Goal: Task Accomplishment & Management: Use online tool/utility

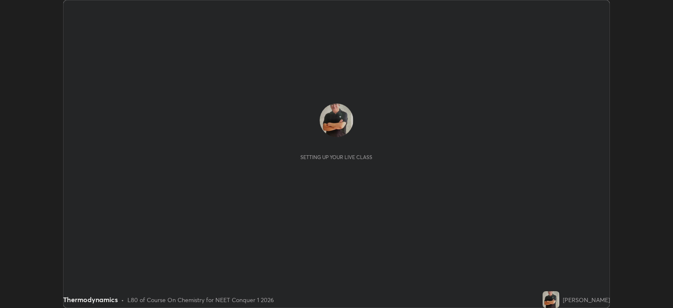
scroll to position [308, 673]
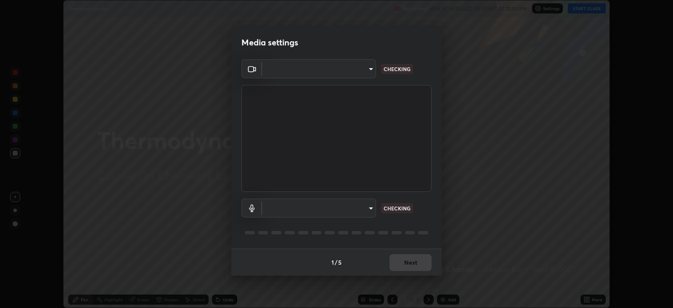
type input "1f3b1a4dbf7f6127e04a7c32b9c59d4571b9df5a52b12507af43ba0352f2305c"
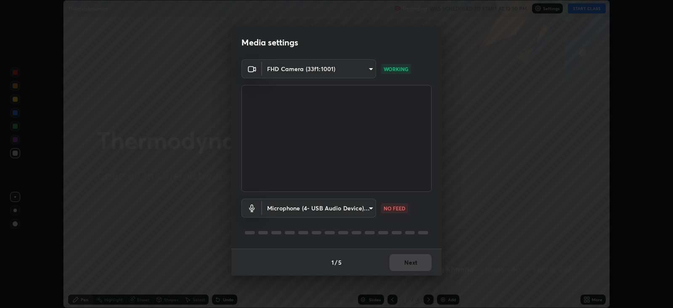
click at [363, 208] on body "Erase all Thermodynamics Recording WAS SCHEDULED TO START AT 12:30 PM Settings …" at bounding box center [336, 154] width 673 height 308
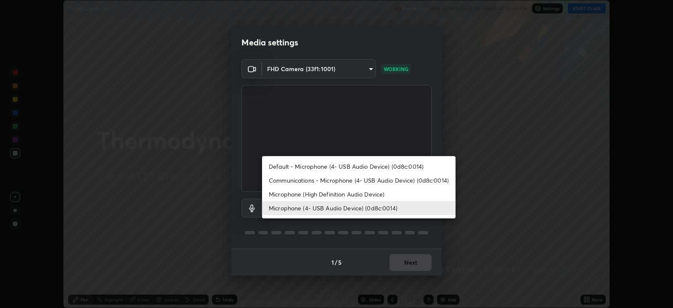
click at [379, 192] on li "Microphone (High Definition Audio Device)" at bounding box center [359, 194] width 194 height 14
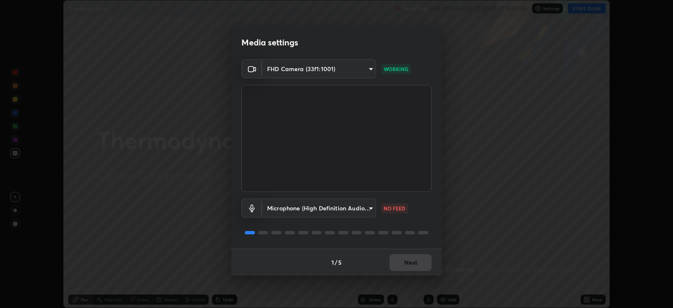
click at [365, 206] on body "Erase all Thermodynamics Recording WAS SCHEDULED TO START AT 12:30 PM Settings …" at bounding box center [336, 154] width 673 height 308
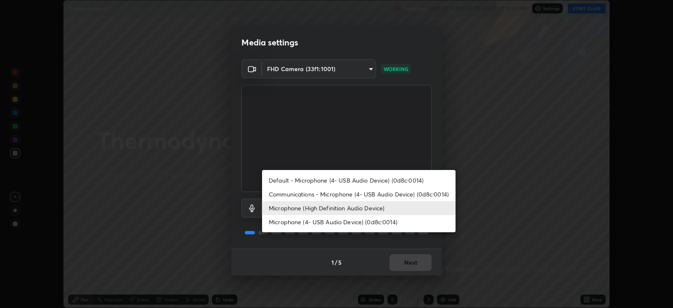
click at [374, 221] on li "Microphone (4- USB Audio Device) (0d8c:0014)" at bounding box center [359, 222] width 194 height 14
type input "e5b627718591eeaf1f58acbce375d66896c0403349ed2b511c0f677bbfff9090"
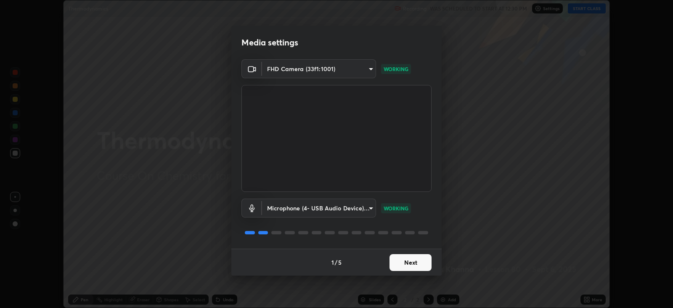
click at [413, 264] on button "Next" at bounding box center [411, 262] width 42 height 17
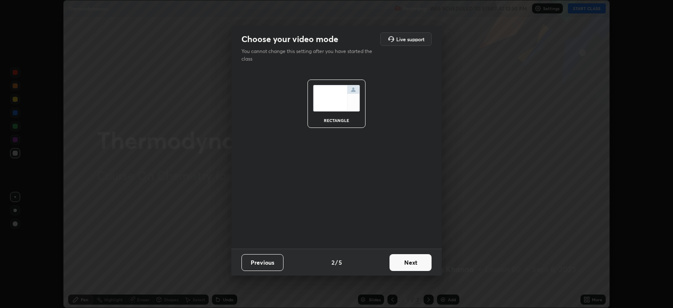
click at [416, 262] on button "Next" at bounding box center [411, 262] width 42 height 17
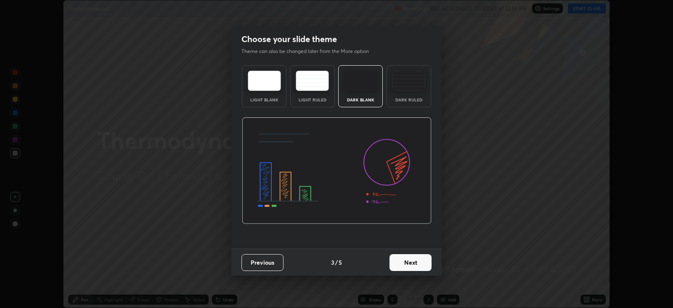
click at [419, 263] on button "Next" at bounding box center [411, 262] width 42 height 17
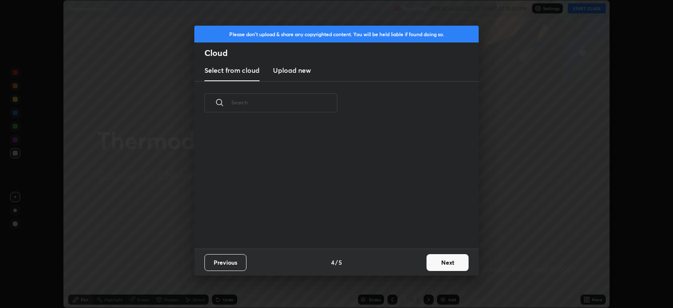
click at [421, 263] on div "Previous 4 / 5 Next" at bounding box center [336, 262] width 284 height 27
click at [445, 262] on button "Next" at bounding box center [448, 262] width 42 height 17
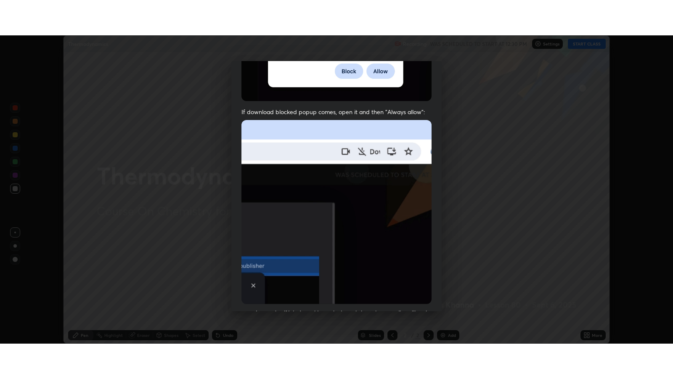
scroll to position [170, 0]
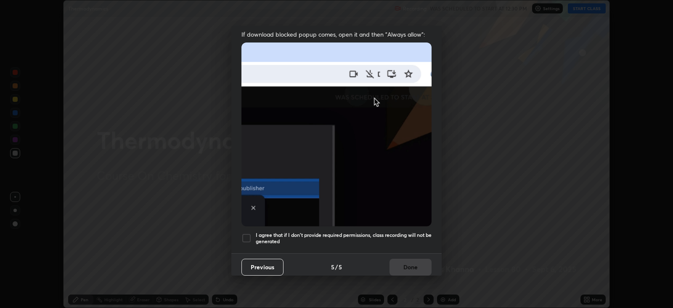
click at [248, 233] on div at bounding box center [246, 238] width 10 height 10
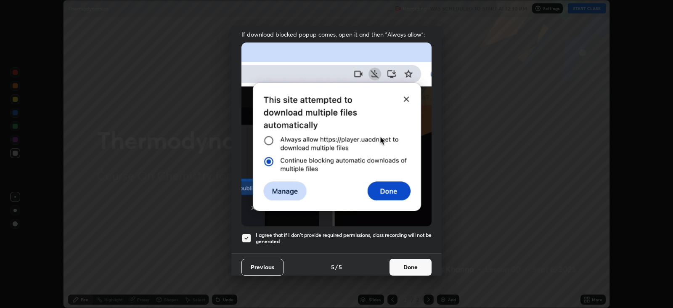
click at [412, 261] on button "Done" at bounding box center [411, 267] width 42 height 17
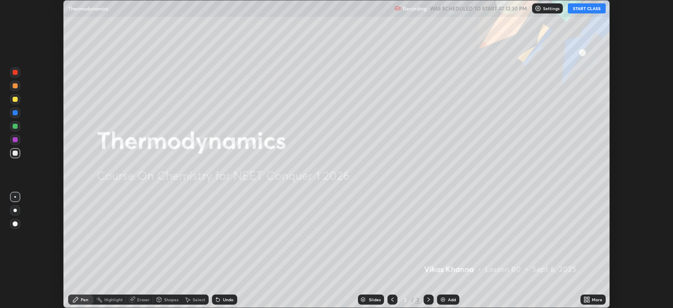
click at [586, 9] on button "START CLASS" at bounding box center [587, 8] width 38 height 10
click at [596, 300] on div "More" at bounding box center [597, 299] width 11 height 4
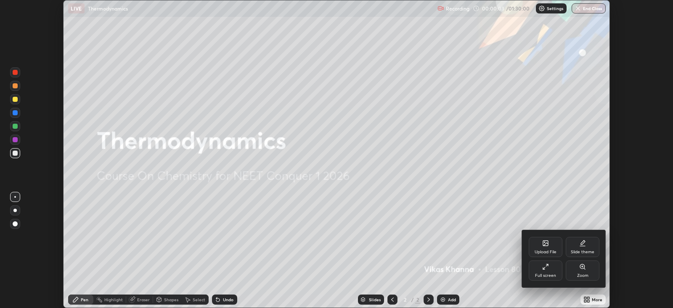
click at [546, 271] on div "Full screen" at bounding box center [546, 270] width 34 height 20
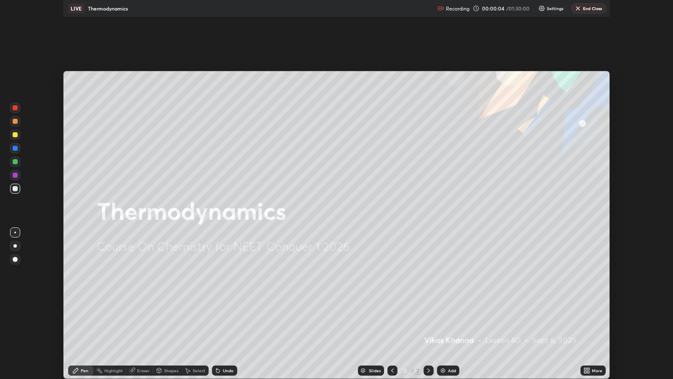
scroll to position [378, 673]
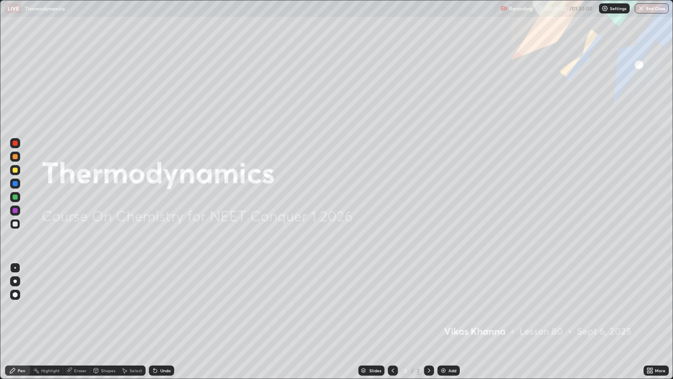
click at [447, 308] on div "Add" at bounding box center [449, 370] width 22 height 10
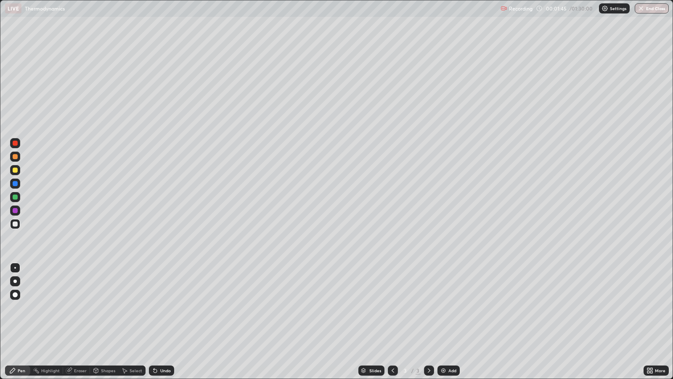
click at [15, 294] on div at bounding box center [15, 294] width 5 height 5
click at [15, 169] on div at bounding box center [15, 169] width 5 height 5
click at [107, 308] on div "Shapes" at bounding box center [108, 370] width 14 height 4
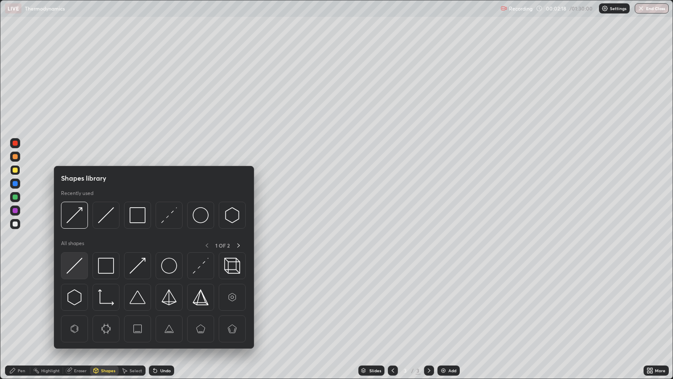
click at [76, 266] on img at bounding box center [74, 265] width 16 height 16
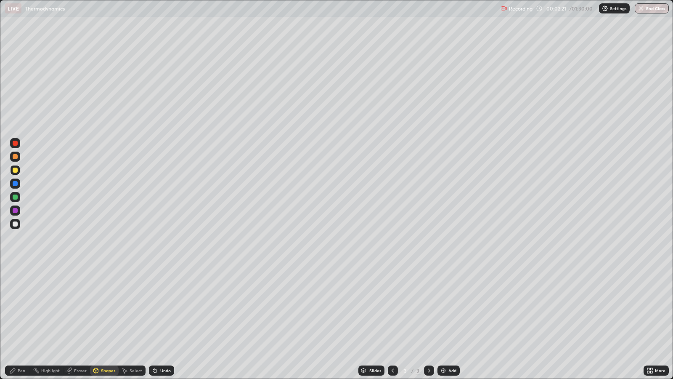
click at [25, 308] on div "Pen" at bounding box center [17, 370] width 25 height 10
click at [113, 308] on div "Shapes" at bounding box center [104, 370] width 29 height 17
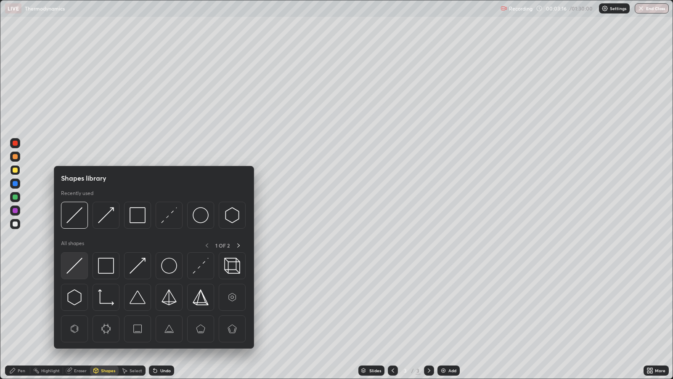
click at [80, 264] on img at bounding box center [74, 265] width 16 height 16
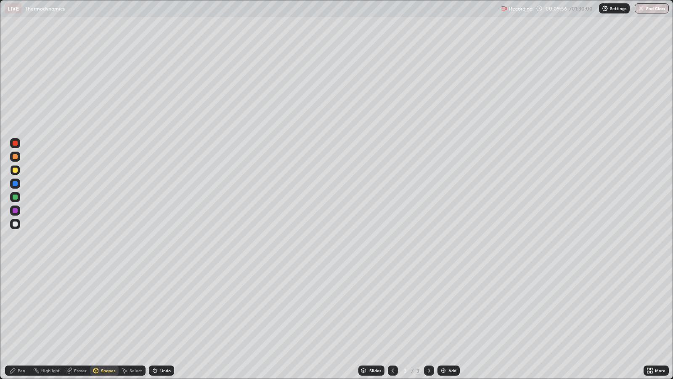
click at [165, 308] on div "Undo" at bounding box center [165, 370] width 11 height 4
click at [23, 308] on div "Pen" at bounding box center [22, 370] width 8 height 4
click at [17, 211] on div at bounding box center [15, 210] width 5 height 5
click at [450, 308] on div "Add" at bounding box center [452, 370] width 8 height 4
click at [106, 308] on div "Shapes" at bounding box center [108, 370] width 14 height 4
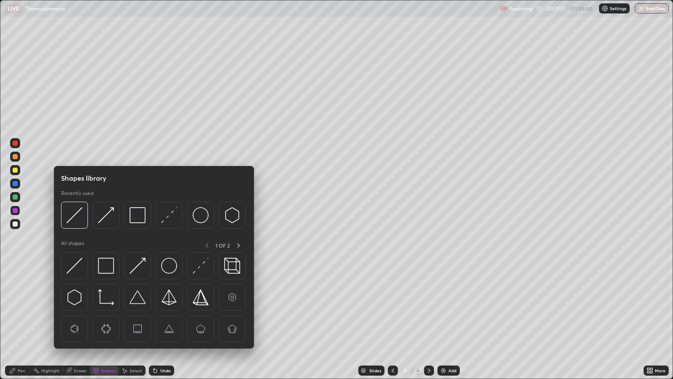
click at [109, 263] on img at bounding box center [106, 265] width 16 height 16
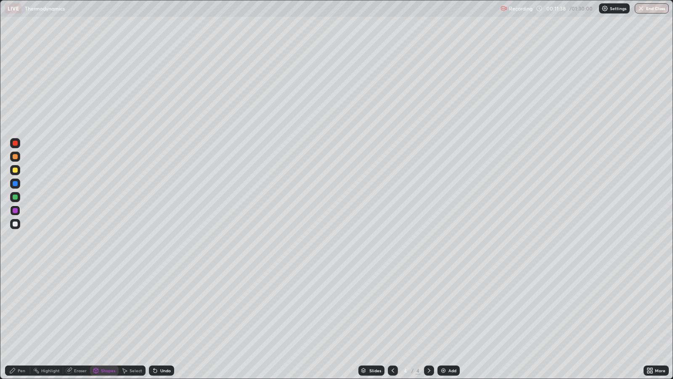
click at [15, 210] on div at bounding box center [15, 210] width 5 height 5
click at [16, 225] on div at bounding box center [15, 223] width 5 height 5
click at [27, 308] on div "Pen" at bounding box center [17, 370] width 25 height 10
click at [21, 308] on div "Pen" at bounding box center [17, 370] width 25 height 10
click at [166, 308] on div "Undo" at bounding box center [165, 370] width 11 height 4
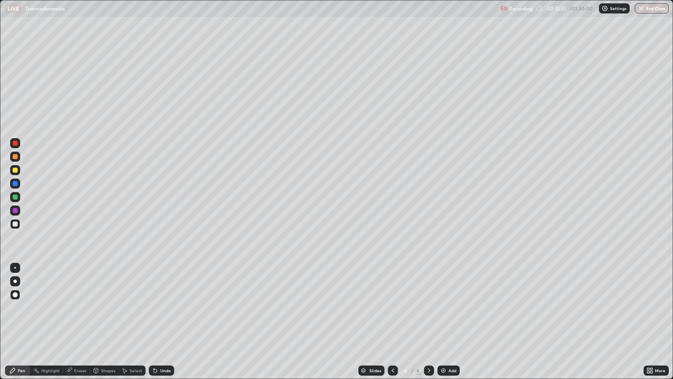
click at [103, 308] on div "Shapes" at bounding box center [108, 370] width 14 height 4
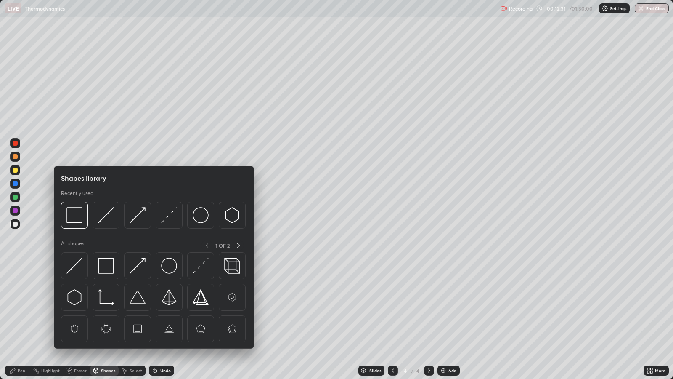
click at [82, 265] on img at bounding box center [74, 265] width 16 height 16
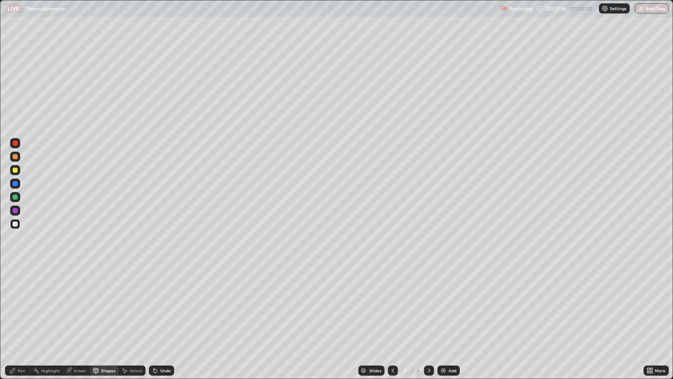
click at [16, 183] on div at bounding box center [15, 183] width 5 height 5
click at [163, 308] on div "Undo" at bounding box center [165, 370] width 11 height 4
click at [19, 308] on div "Pen" at bounding box center [22, 370] width 8 height 4
click at [107, 308] on div "Shapes" at bounding box center [108, 370] width 14 height 4
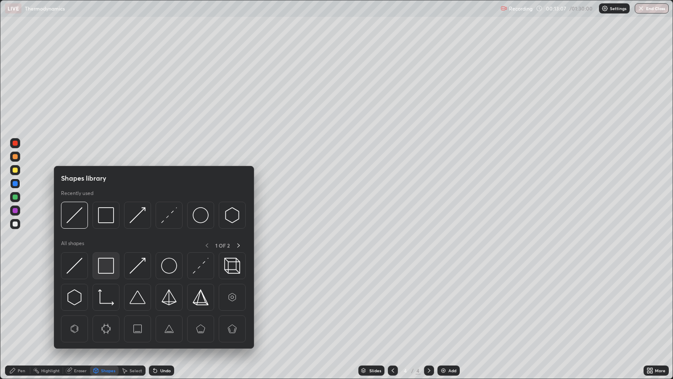
click at [106, 263] on img at bounding box center [106, 265] width 16 height 16
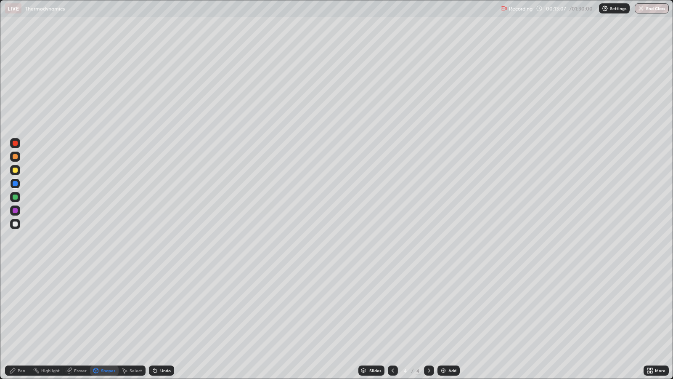
click at [18, 223] on div at bounding box center [15, 224] width 10 height 10
click at [162, 308] on div "Undo" at bounding box center [161, 370] width 25 height 10
click at [23, 308] on div "Pen" at bounding box center [22, 370] width 8 height 4
click at [15, 169] on div at bounding box center [15, 169] width 5 height 5
click at [15, 183] on div at bounding box center [15, 183] width 5 height 5
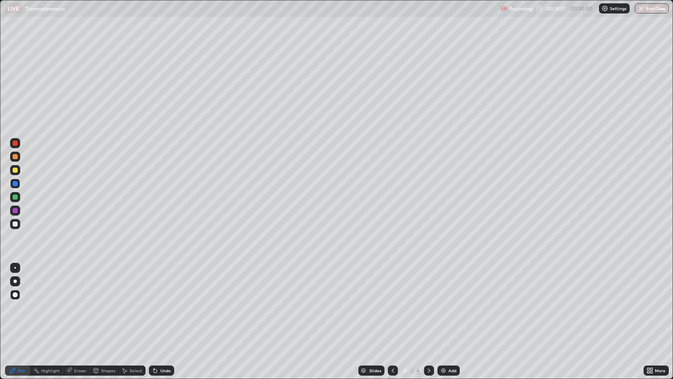
click at [448, 308] on div "Add" at bounding box center [452, 370] width 8 height 4
click at [110, 308] on div "Shapes" at bounding box center [108, 370] width 14 height 4
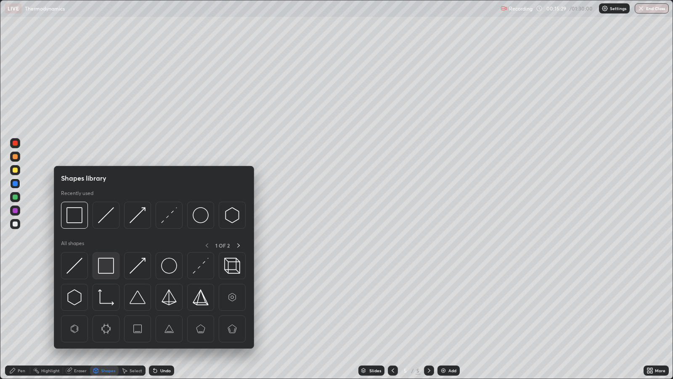
click at [106, 269] on img at bounding box center [106, 265] width 16 height 16
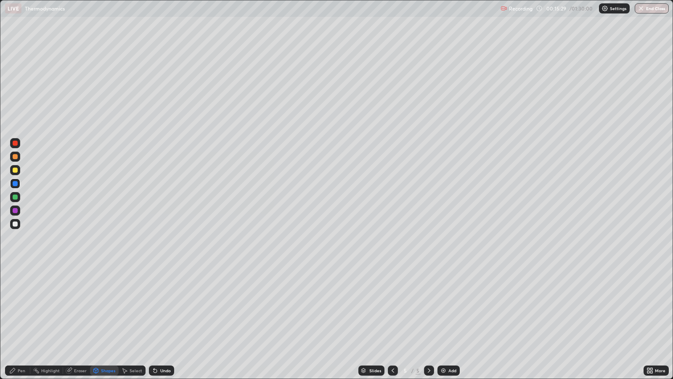
click at [16, 223] on div at bounding box center [15, 223] width 5 height 5
click at [162, 308] on div "Undo" at bounding box center [161, 370] width 25 height 10
click at [22, 308] on div "Pen" at bounding box center [22, 370] width 8 height 4
click at [392, 308] on icon at bounding box center [393, 370] width 7 height 7
click at [428, 308] on icon at bounding box center [429, 370] width 7 height 7
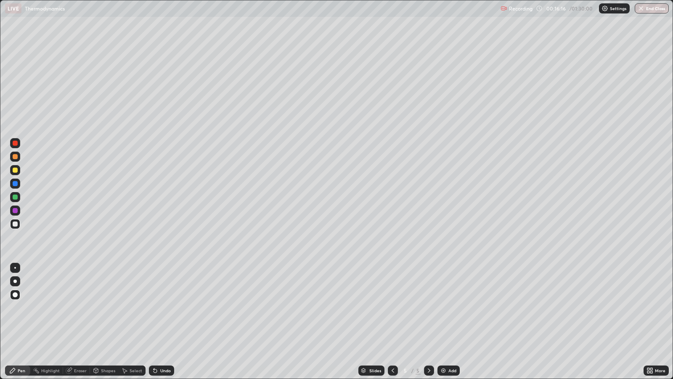
click at [450, 308] on div "Add" at bounding box center [452, 370] width 8 height 4
click at [17, 156] on div at bounding box center [15, 156] width 5 height 5
click at [111, 308] on div "Shapes" at bounding box center [108, 370] width 14 height 4
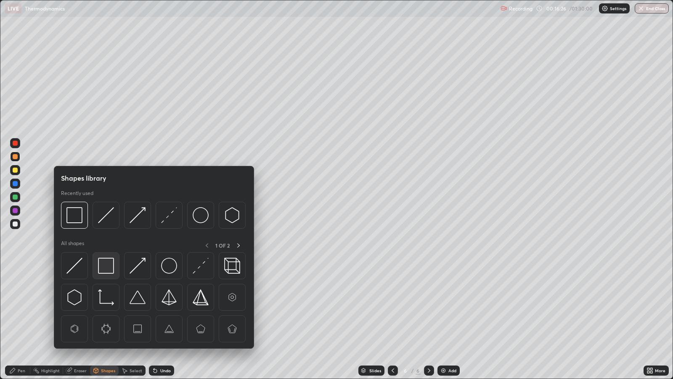
click at [114, 263] on div at bounding box center [106, 265] width 27 height 27
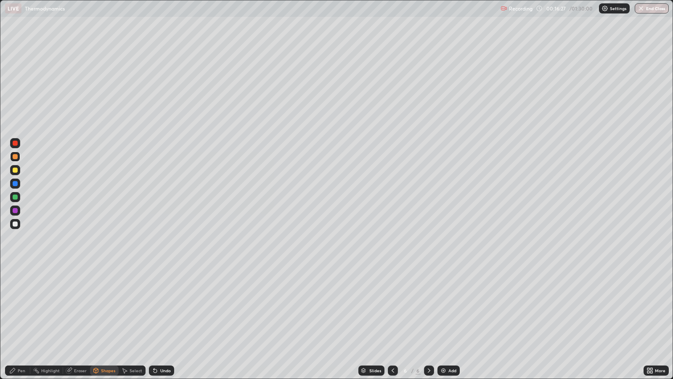
click at [17, 222] on div at bounding box center [15, 223] width 5 height 5
click at [20, 308] on div "Pen" at bounding box center [22, 370] width 8 height 4
click at [14, 198] on div at bounding box center [15, 196] width 5 height 5
click at [392, 308] on icon at bounding box center [393, 370] width 3 height 4
click at [392, 308] on icon at bounding box center [393, 370] width 7 height 7
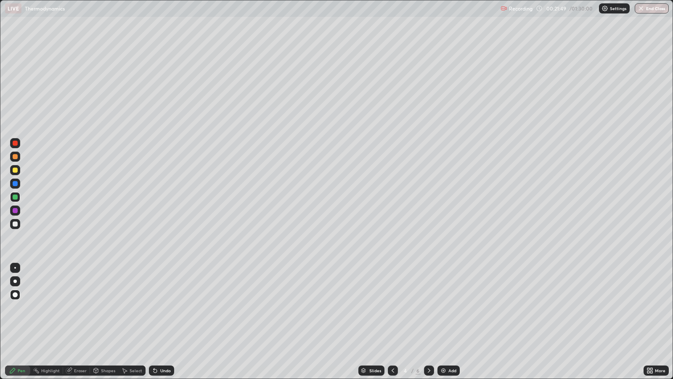
click at [433, 308] on div at bounding box center [429, 370] width 10 height 17
click at [436, 308] on div "Slides 5 / 6 Add" at bounding box center [408, 370] width 469 height 17
click at [430, 308] on div at bounding box center [429, 370] width 10 height 10
click at [456, 308] on div "Add" at bounding box center [449, 370] width 22 height 10
click at [107, 308] on div "Shapes" at bounding box center [108, 370] width 14 height 4
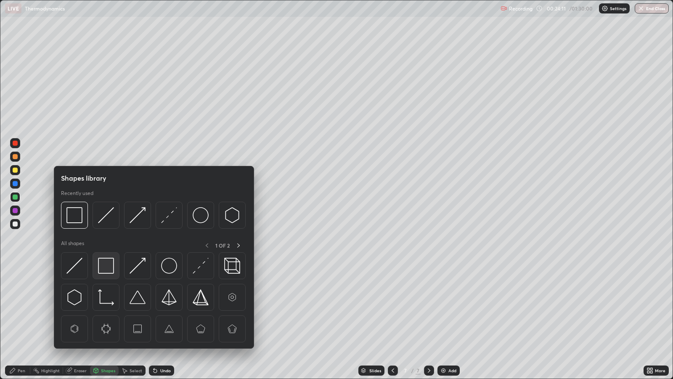
click at [106, 267] on img at bounding box center [106, 265] width 16 height 16
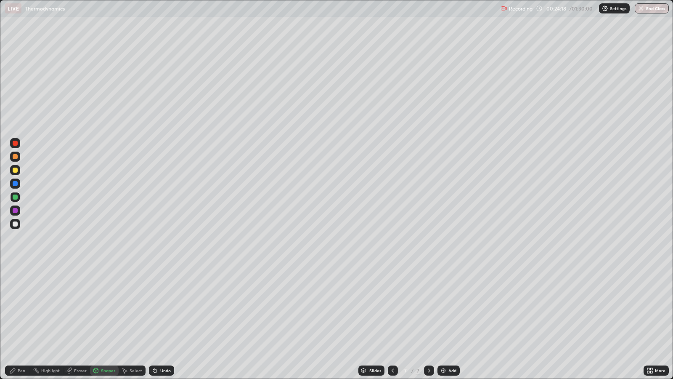
click at [24, 308] on div "Pen" at bounding box center [22, 370] width 8 height 4
click at [17, 209] on div at bounding box center [15, 210] width 10 height 10
click at [107, 308] on div "Shapes" at bounding box center [108, 370] width 14 height 4
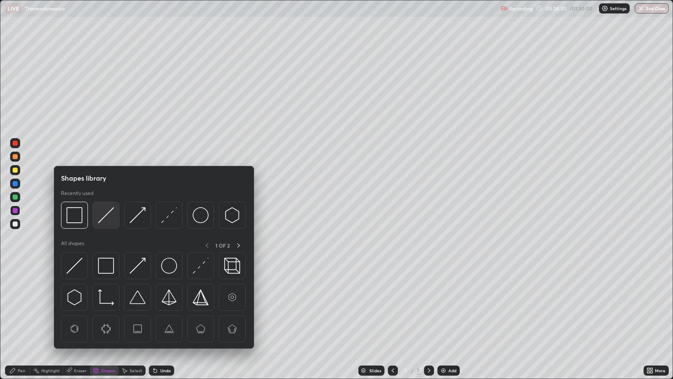
click at [109, 211] on img at bounding box center [106, 215] width 16 height 16
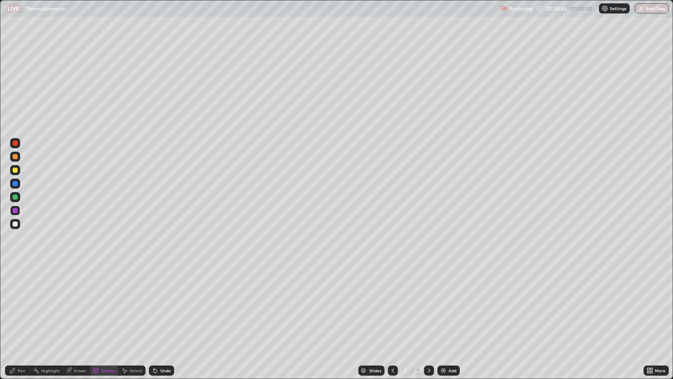
click at [17, 169] on div at bounding box center [15, 169] width 5 height 5
click at [24, 308] on div "Pen" at bounding box center [17, 370] width 25 height 10
click at [107, 308] on div "Shapes" at bounding box center [108, 370] width 14 height 4
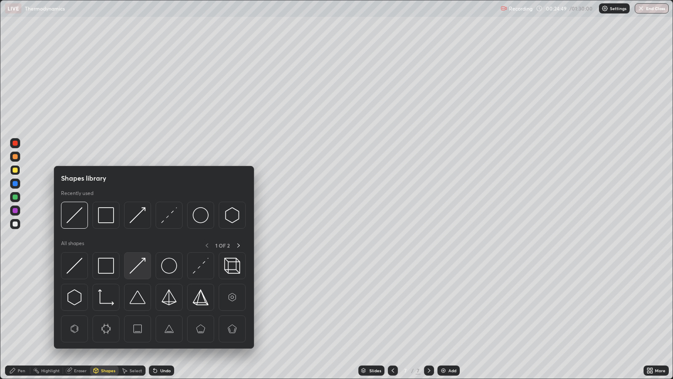
click at [138, 267] on img at bounding box center [138, 265] width 16 height 16
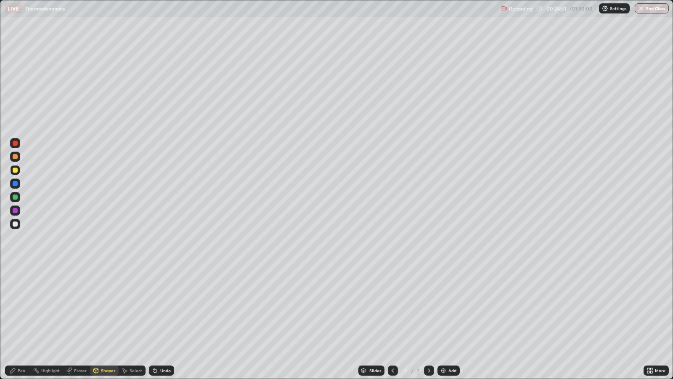
click at [15, 196] on div at bounding box center [15, 196] width 5 height 5
click at [21, 308] on div "Pen" at bounding box center [22, 370] width 8 height 4
click at [163, 308] on div "Undo" at bounding box center [165, 370] width 11 height 4
click at [164, 308] on div "Undo" at bounding box center [165, 370] width 11 height 4
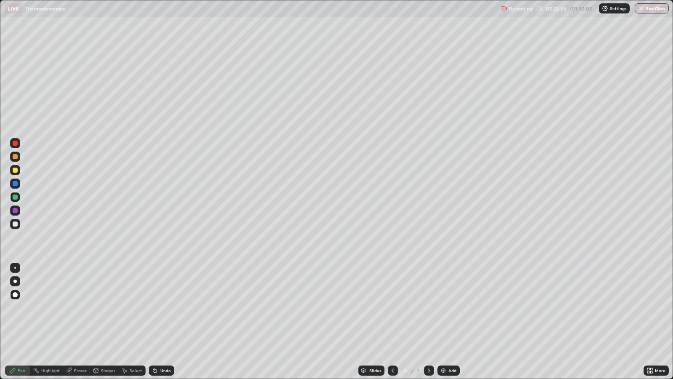
click at [103, 308] on div "Shapes" at bounding box center [108, 370] width 14 height 4
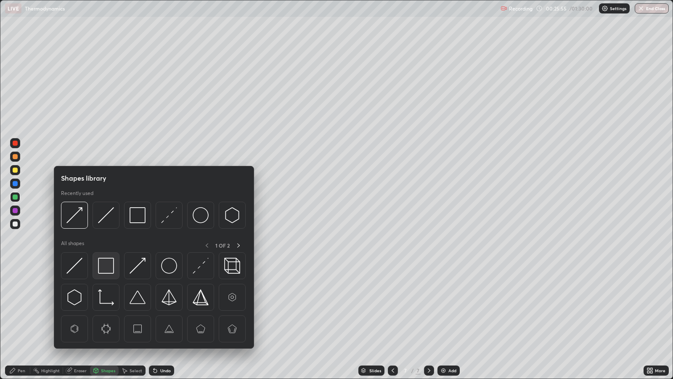
click at [107, 265] on img at bounding box center [106, 265] width 16 height 16
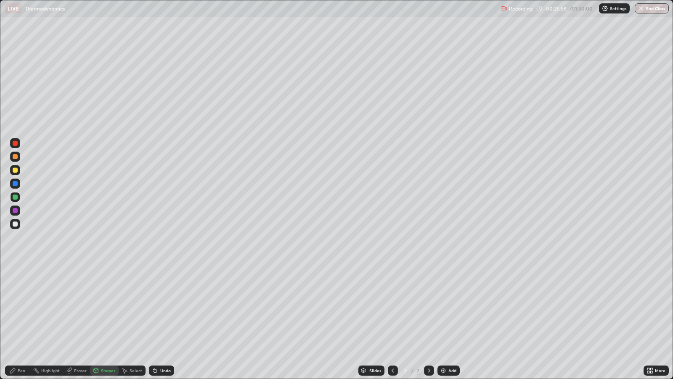
click at [15, 223] on div at bounding box center [15, 223] width 5 height 5
click at [18, 308] on div "Pen" at bounding box center [17, 370] width 25 height 10
click at [13, 308] on icon at bounding box center [12, 370] width 5 height 5
click at [459, 308] on div "Add" at bounding box center [449, 370] width 22 height 10
click at [105, 308] on div "Shapes" at bounding box center [108, 370] width 14 height 4
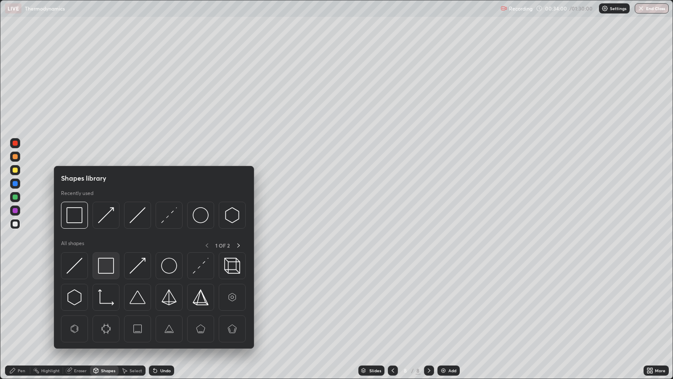
click at [106, 262] on img at bounding box center [106, 265] width 16 height 16
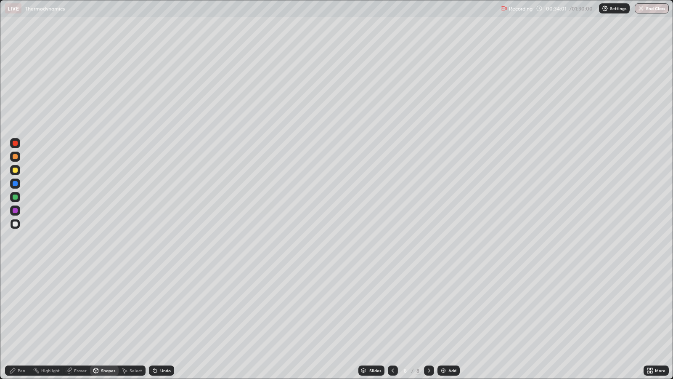
click at [16, 209] on div at bounding box center [15, 210] width 5 height 5
click at [20, 308] on div "Pen" at bounding box center [22, 370] width 8 height 4
click at [165, 308] on div "Undo" at bounding box center [165, 370] width 11 height 4
click at [452, 308] on div "Add" at bounding box center [452, 370] width 8 height 4
click at [445, 308] on img at bounding box center [443, 370] width 7 height 7
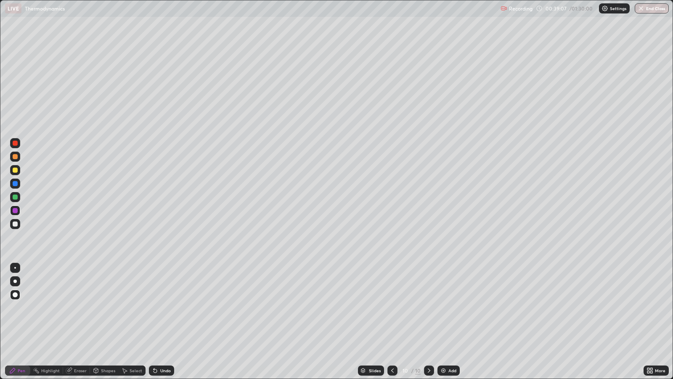
click at [451, 308] on div "Add" at bounding box center [452, 370] width 8 height 4
click at [392, 308] on icon at bounding box center [393, 370] width 3 height 4
click at [430, 308] on div at bounding box center [429, 370] width 10 height 10
click at [451, 308] on div "Add" at bounding box center [449, 370] width 22 height 10
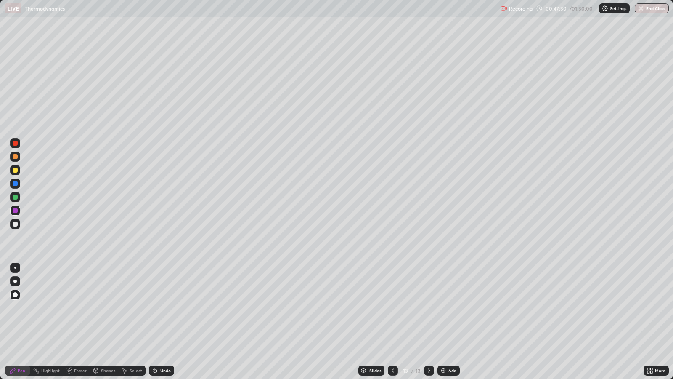
click at [16, 167] on div at bounding box center [15, 169] width 5 height 5
click at [107, 308] on div "Shapes" at bounding box center [108, 370] width 14 height 4
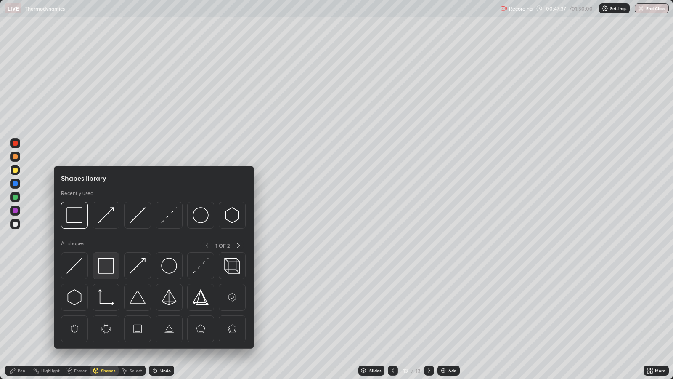
click at [107, 267] on img at bounding box center [106, 265] width 16 height 16
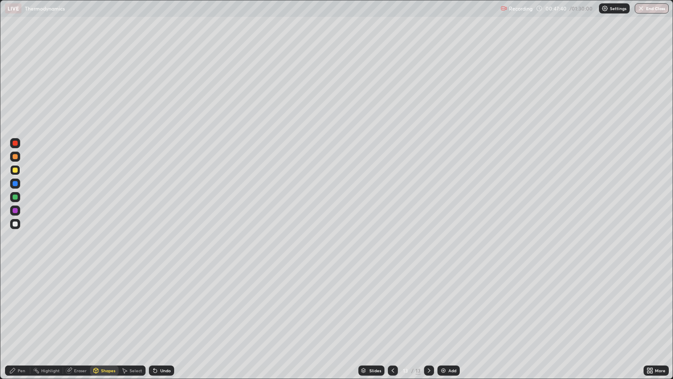
click at [23, 308] on div "Pen" at bounding box center [22, 370] width 8 height 4
click at [14, 181] on div at bounding box center [15, 183] width 5 height 5
click at [449, 308] on div "Add" at bounding box center [452, 370] width 8 height 4
click at [391, 308] on icon at bounding box center [393, 370] width 7 height 7
click at [427, 308] on div at bounding box center [429, 370] width 10 height 10
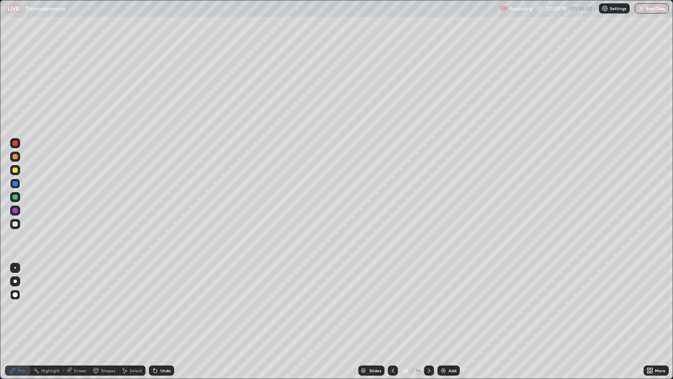
click at [161, 308] on div "Undo" at bounding box center [165, 370] width 11 height 4
click at [160, 308] on div "Undo" at bounding box center [165, 370] width 11 height 4
click at [105, 308] on div "Shapes" at bounding box center [108, 370] width 14 height 4
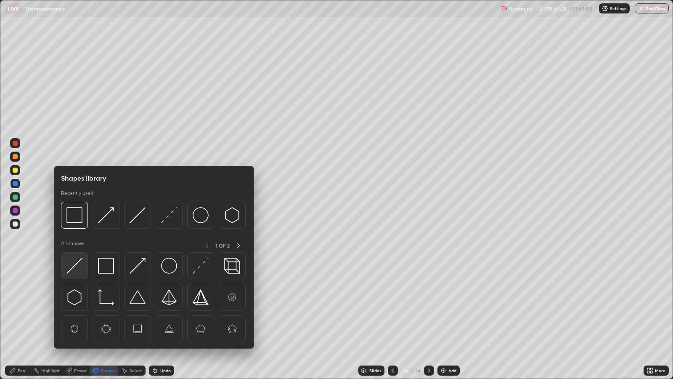
click at [81, 267] on img at bounding box center [74, 265] width 16 height 16
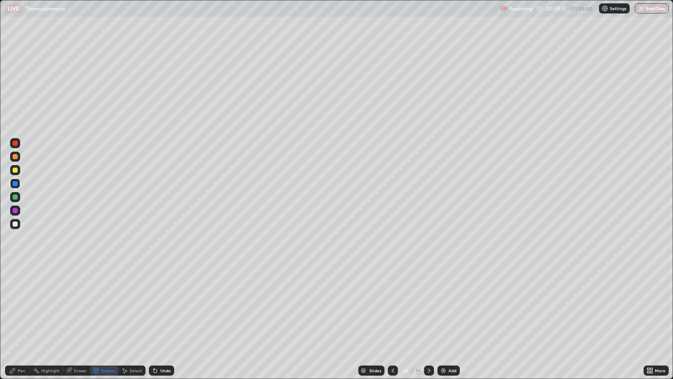
click at [391, 308] on icon at bounding box center [393, 370] width 7 height 7
click at [160, 308] on div "Undo" at bounding box center [165, 370] width 11 height 4
click at [14, 308] on icon at bounding box center [12, 370] width 7 height 7
click at [427, 308] on icon at bounding box center [429, 370] width 7 height 7
click at [392, 308] on icon at bounding box center [393, 370] width 7 height 7
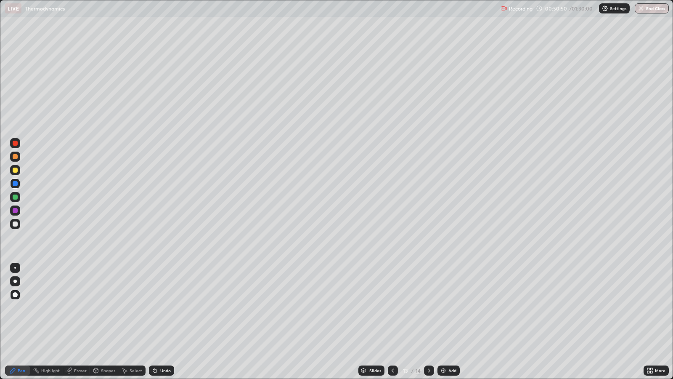
click at [425, 308] on div at bounding box center [429, 370] width 10 height 10
click at [82, 308] on div "Eraser" at bounding box center [80, 370] width 13 height 4
click at [27, 308] on div "Pen" at bounding box center [17, 370] width 25 height 10
click at [392, 308] on icon at bounding box center [393, 370] width 7 height 7
click at [428, 308] on icon at bounding box center [429, 370] width 7 height 7
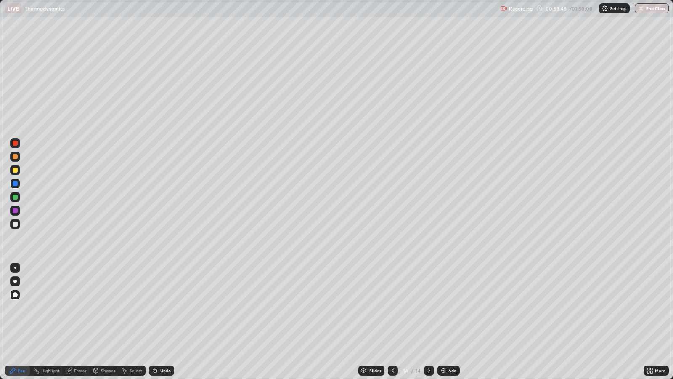
click at [78, 308] on div "Eraser" at bounding box center [80, 370] width 13 height 4
click at [27, 308] on div "Pen" at bounding box center [17, 370] width 25 height 10
click at [451, 308] on div "Add" at bounding box center [452, 370] width 8 height 4
click at [104, 308] on div "Shapes" at bounding box center [108, 370] width 14 height 4
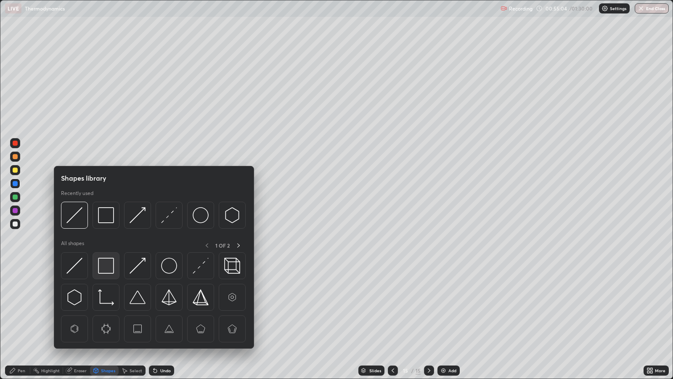
click at [109, 269] on img at bounding box center [106, 265] width 16 height 16
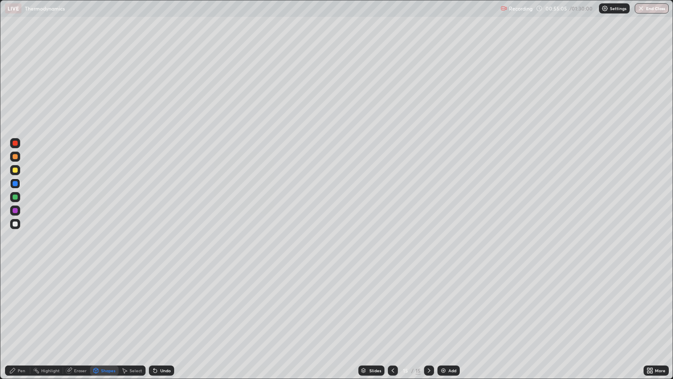
click at [16, 170] on div at bounding box center [15, 169] width 5 height 5
click at [21, 308] on div "Pen" at bounding box center [22, 370] width 8 height 4
click at [14, 167] on div at bounding box center [15, 169] width 5 height 5
click at [109, 308] on div "Shapes" at bounding box center [108, 370] width 14 height 4
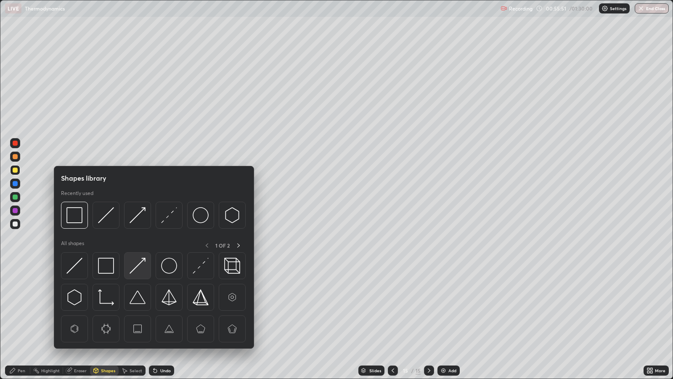
click at [143, 265] on img at bounding box center [138, 265] width 16 height 16
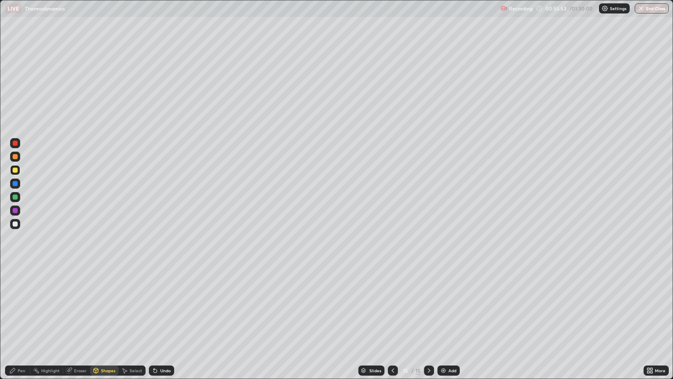
click at [19, 308] on div "Pen" at bounding box center [22, 370] width 8 height 4
click at [109, 308] on div "Shapes" at bounding box center [108, 370] width 14 height 4
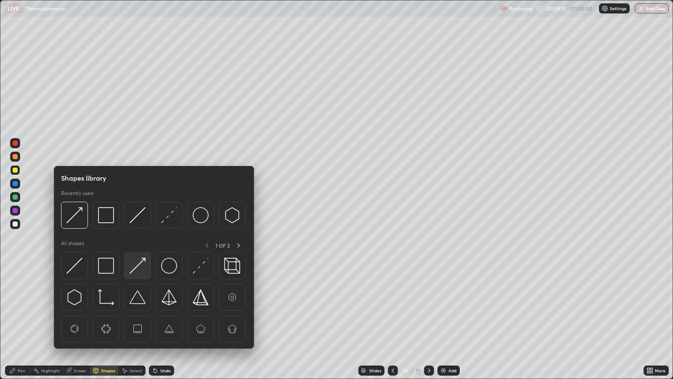
click at [136, 268] on img at bounding box center [138, 265] width 16 height 16
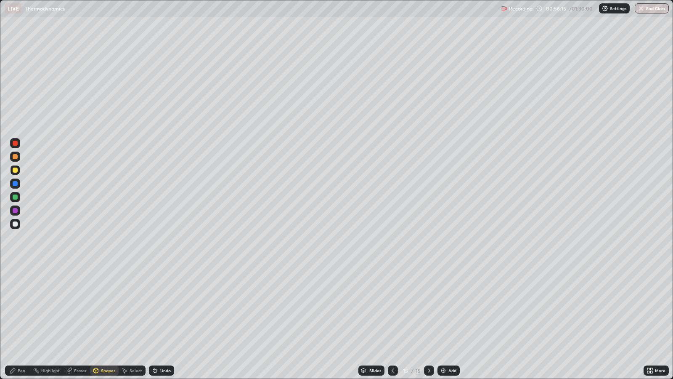
click at [21, 308] on div "Pen" at bounding box center [22, 370] width 8 height 4
click at [452, 308] on div "Add" at bounding box center [452, 370] width 8 height 4
click at [101, 308] on div "Shapes" at bounding box center [108, 370] width 14 height 4
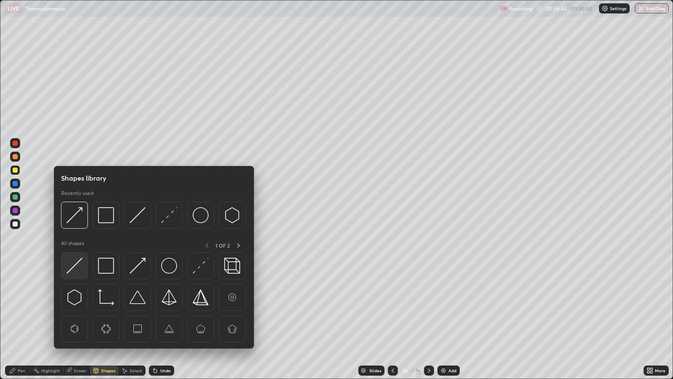
click at [77, 263] on img at bounding box center [74, 265] width 16 height 16
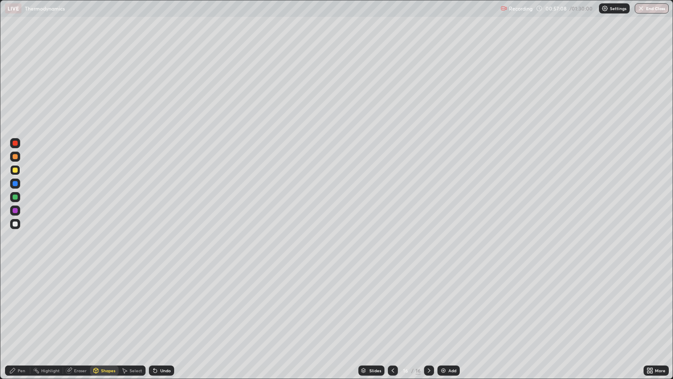
click at [15, 183] on div at bounding box center [15, 183] width 5 height 5
click at [160, 308] on div "Undo" at bounding box center [161, 370] width 25 height 10
click at [16, 308] on div "Pen" at bounding box center [17, 370] width 25 height 10
click at [160, 308] on div "Undo" at bounding box center [161, 370] width 25 height 10
click at [160, 308] on div "Undo" at bounding box center [165, 370] width 11 height 4
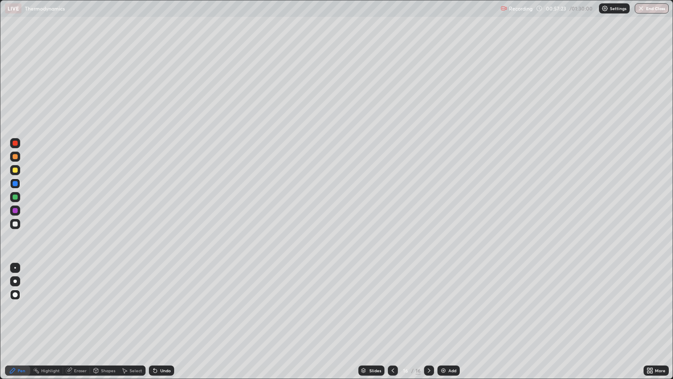
click at [161, 308] on div "Undo" at bounding box center [165, 370] width 11 height 4
click at [162, 308] on div "Undo" at bounding box center [165, 370] width 11 height 4
click at [108, 308] on div "Shapes" at bounding box center [108, 370] width 14 height 4
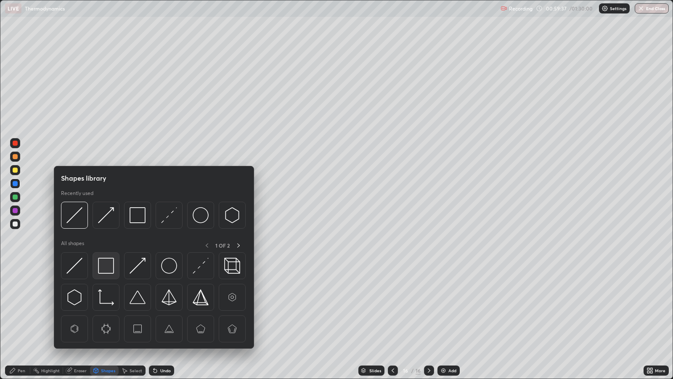
click at [109, 263] on img at bounding box center [106, 265] width 16 height 16
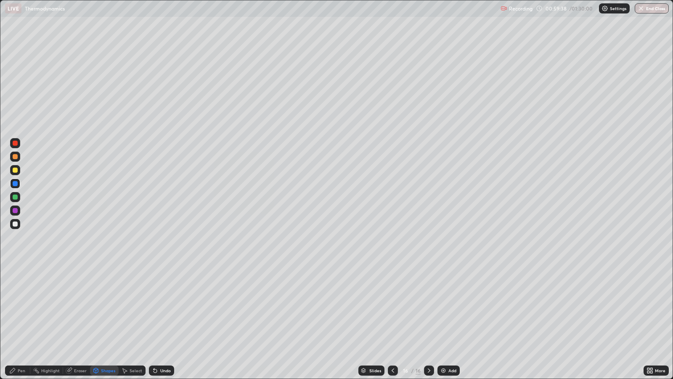
click at [17, 222] on div at bounding box center [15, 223] width 5 height 5
click at [24, 308] on div "Pen" at bounding box center [22, 370] width 8 height 4
click at [17, 172] on div at bounding box center [15, 170] width 10 height 10
click at [451, 308] on div "Add" at bounding box center [452, 370] width 8 height 4
click at [108, 308] on div "Shapes" at bounding box center [108, 370] width 14 height 4
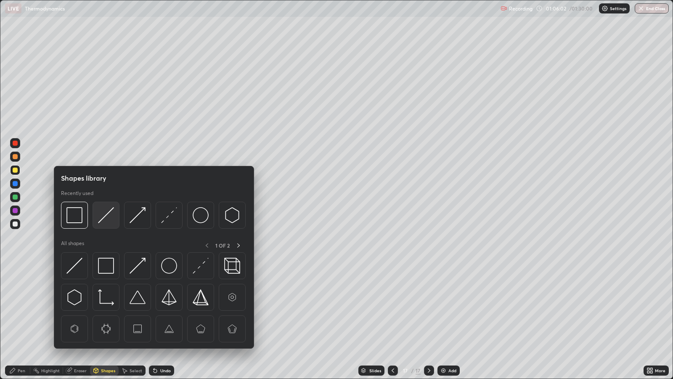
click at [106, 219] on img at bounding box center [106, 215] width 16 height 16
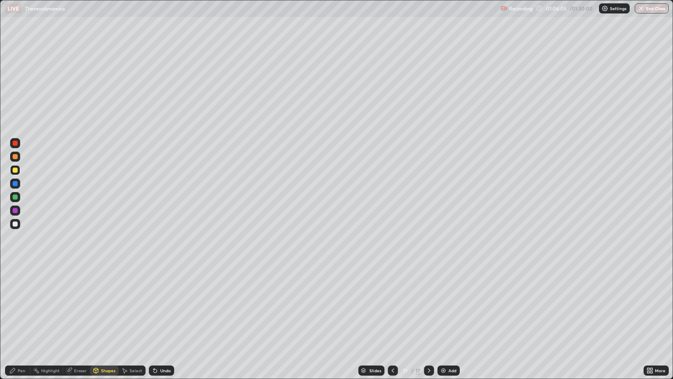
click at [27, 308] on div "Pen" at bounding box center [17, 370] width 25 height 10
click at [392, 308] on icon at bounding box center [393, 370] width 7 height 7
click at [428, 308] on icon at bounding box center [429, 370] width 7 height 7
click at [109, 308] on div "Shapes" at bounding box center [108, 370] width 14 height 4
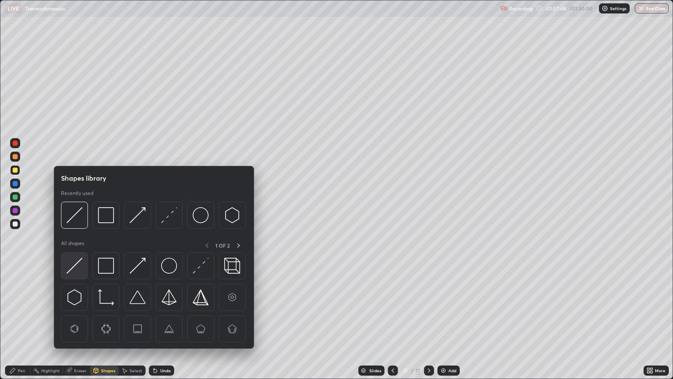
click at [78, 262] on img at bounding box center [74, 265] width 16 height 16
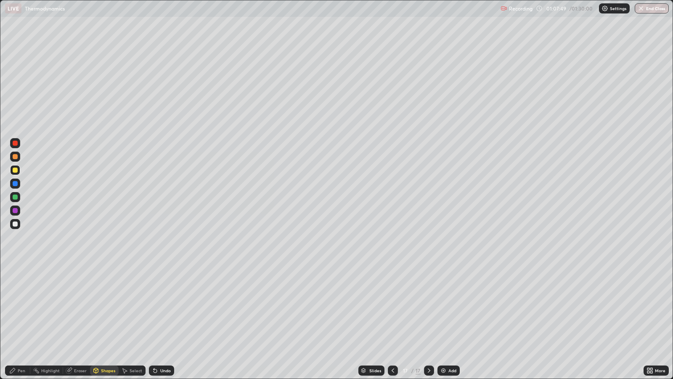
click at [13, 308] on icon at bounding box center [12, 370] width 5 height 5
click at [15, 183] on div at bounding box center [15, 183] width 5 height 5
click at [453, 308] on div "Add" at bounding box center [452, 370] width 8 height 4
click at [163, 308] on div "Undo" at bounding box center [165, 370] width 11 height 4
click at [109, 308] on div "Shapes" at bounding box center [108, 370] width 14 height 4
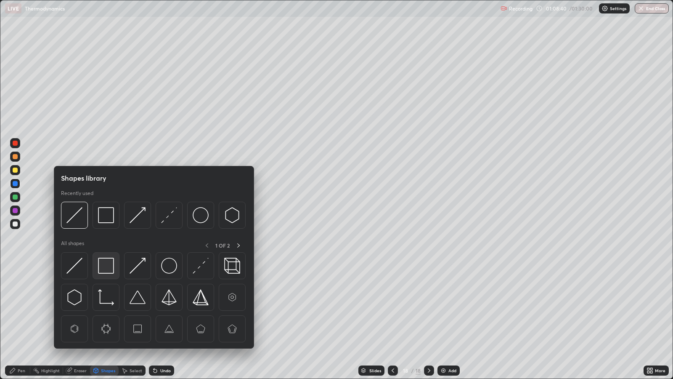
click at [109, 267] on img at bounding box center [106, 265] width 16 height 16
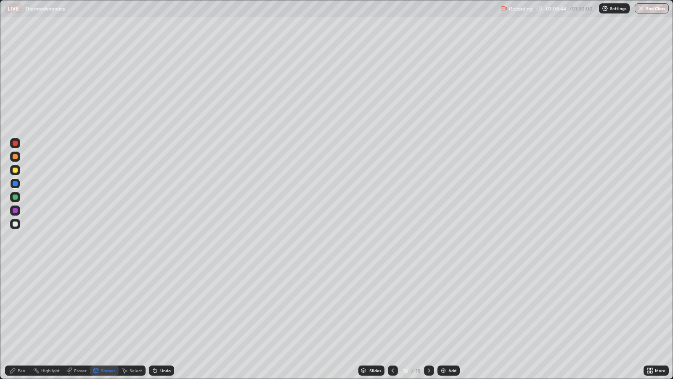
click at [24, 308] on div "Pen" at bounding box center [22, 370] width 8 height 4
click at [18, 169] on div at bounding box center [15, 170] width 10 height 10
click at [104, 308] on div "Shapes" at bounding box center [108, 370] width 14 height 4
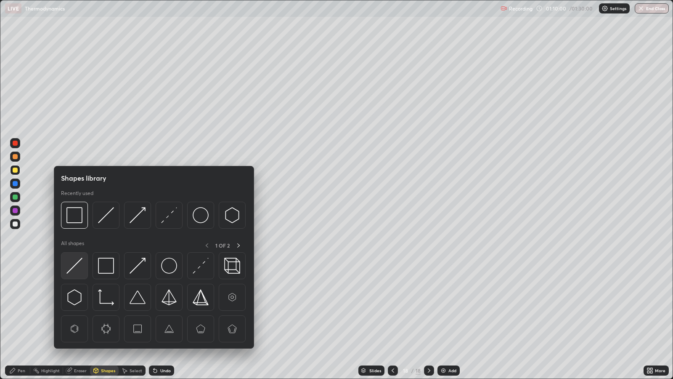
click at [78, 263] on img at bounding box center [74, 265] width 16 height 16
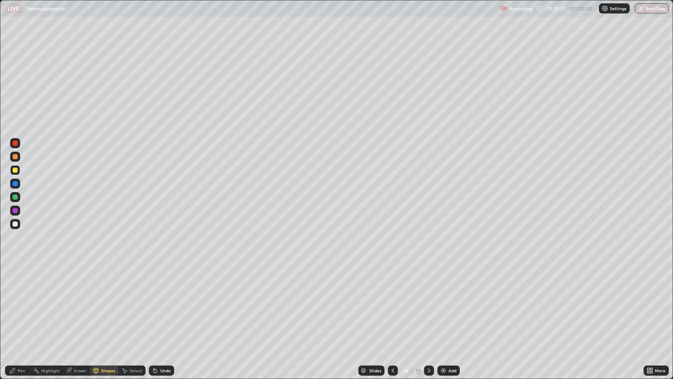
click at [15, 208] on div at bounding box center [15, 210] width 5 height 5
click at [20, 308] on div "Pen" at bounding box center [22, 370] width 8 height 4
click at [448, 308] on div "Add" at bounding box center [452, 370] width 8 height 4
click at [15, 170] on div at bounding box center [15, 169] width 5 height 5
click at [104, 308] on div "Shapes" at bounding box center [108, 370] width 14 height 4
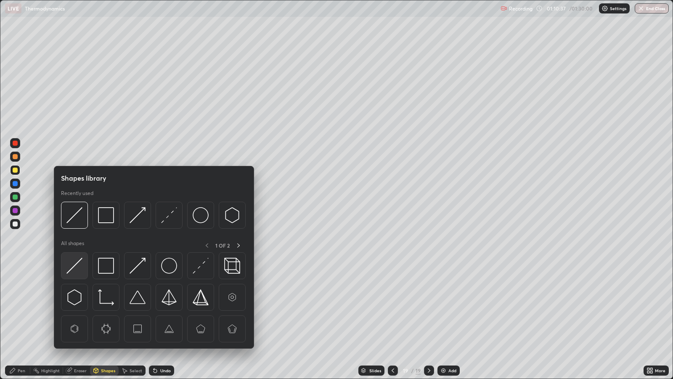
click at [77, 265] on img at bounding box center [74, 265] width 16 height 16
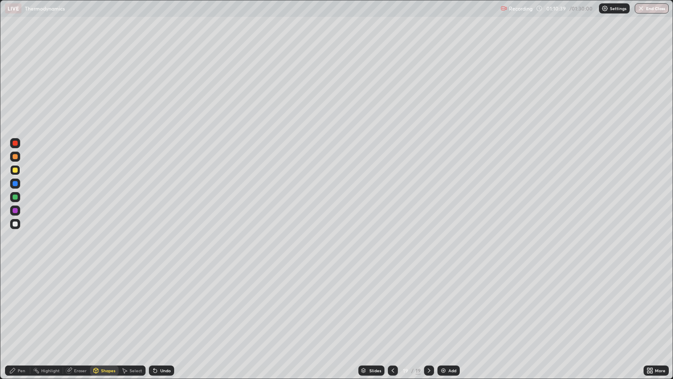
click at [26, 308] on div "Pen" at bounding box center [17, 370] width 25 height 17
click at [17, 170] on div at bounding box center [15, 169] width 5 height 5
click at [451, 308] on div "Add" at bounding box center [452, 370] width 8 height 4
click at [452, 308] on div "Add" at bounding box center [453, 370] width 8 height 4
click at [392, 308] on icon at bounding box center [393, 370] width 3 height 4
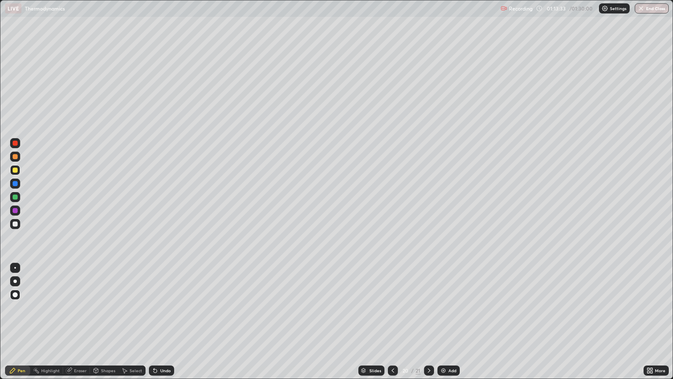
click at [428, 308] on icon at bounding box center [429, 370] width 7 height 7
click at [447, 308] on div "Add" at bounding box center [449, 370] width 22 height 10
click at [109, 308] on div "Shapes" at bounding box center [108, 370] width 14 height 4
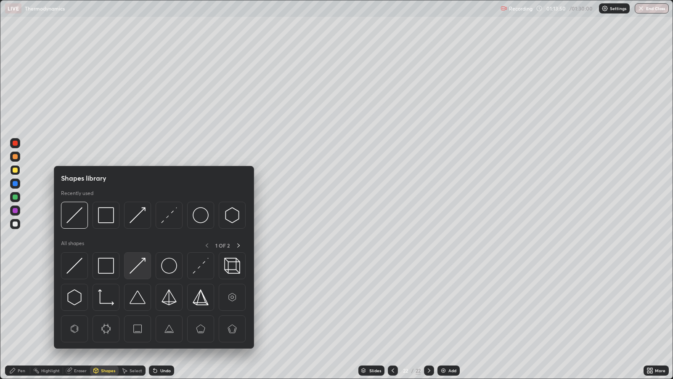
click at [140, 265] on img at bounding box center [138, 265] width 16 height 16
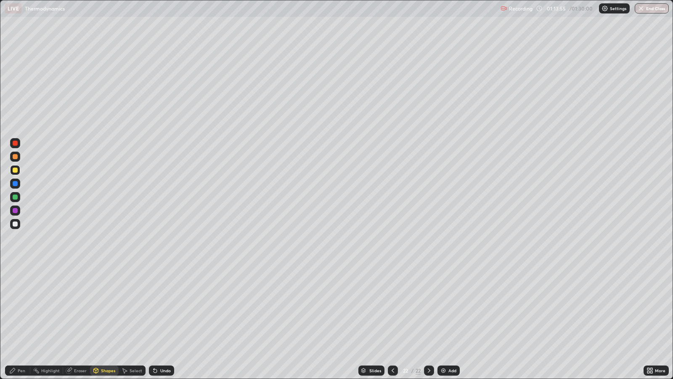
click at [22, 308] on div "Pen" at bounding box center [22, 370] width 8 height 4
click at [16, 156] on div at bounding box center [15, 156] width 5 height 5
click at [16, 169] on div at bounding box center [15, 169] width 5 height 5
click at [103, 308] on div "Shapes" at bounding box center [108, 370] width 14 height 4
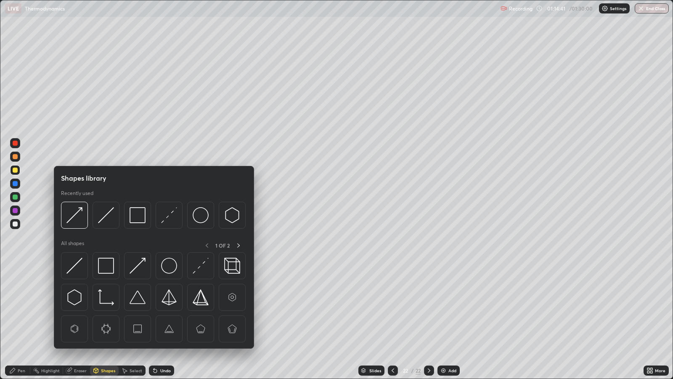
click at [141, 266] on img at bounding box center [138, 265] width 16 height 16
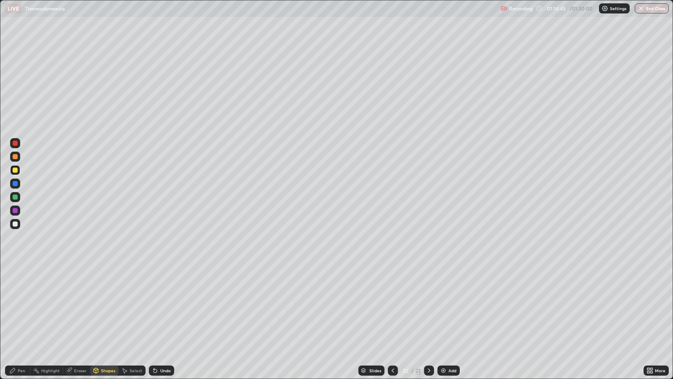
click at [14, 308] on icon at bounding box center [12, 370] width 7 height 7
click at [392, 308] on icon at bounding box center [393, 370] width 7 height 7
click at [16, 183] on div at bounding box center [15, 183] width 5 height 5
click at [429, 308] on icon at bounding box center [429, 370] width 7 height 7
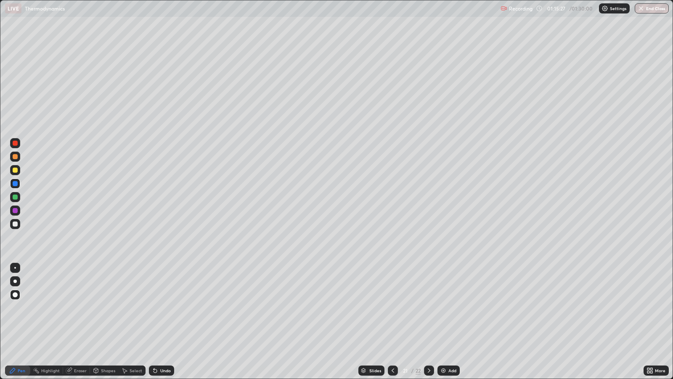
click at [428, 308] on div at bounding box center [429, 370] width 10 height 10
click at [448, 308] on div "Add" at bounding box center [452, 370] width 8 height 4
click at [16, 168] on div at bounding box center [15, 169] width 5 height 5
click at [111, 308] on div "Shapes" at bounding box center [108, 370] width 14 height 4
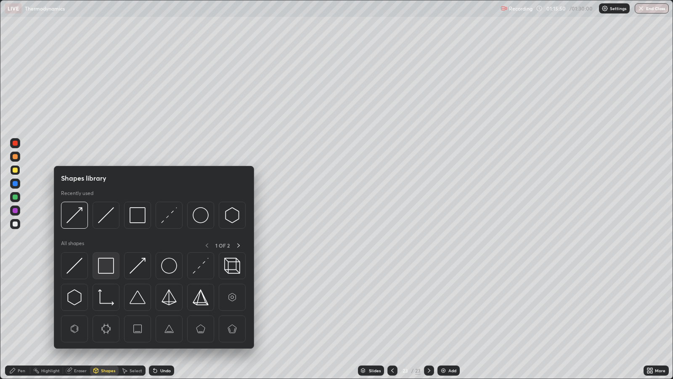
click at [105, 264] on img at bounding box center [106, 265] width 16 height 16
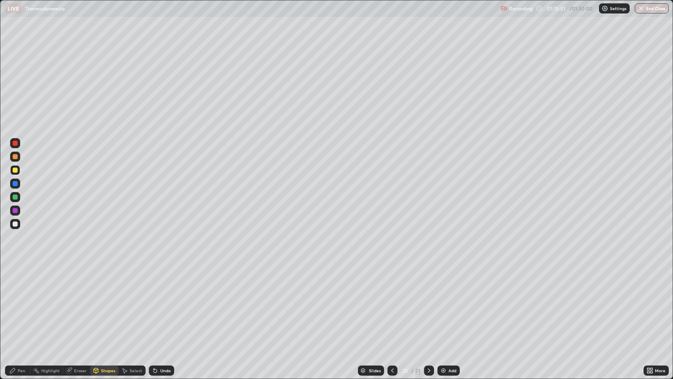
click at [15, 223] on div at bounding box center [15, 223] width 5 height 5
click at [18, 308] on div "Pen" at bounding box center [22, 370] width 8 height 4
click at [392, 308] on icon at bounding box center [392, 370] width 7 height 7
click at [391, 308] on icon at bounding box center [392, 370] width 7 height 7
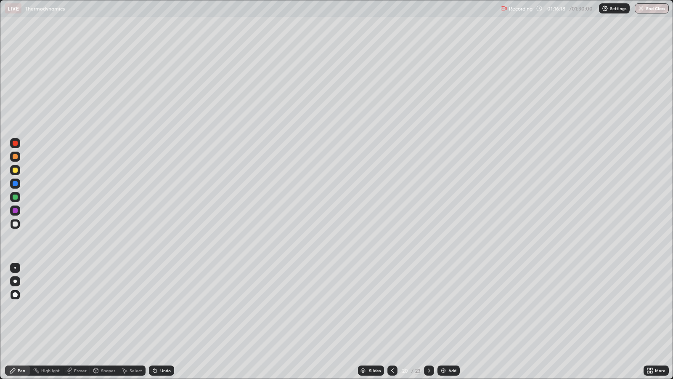
click at [389, 308] on icon at bounding box center [392, 370] width 7 height 7
click at [387, 308] on div at bounding box center [392, 370] width 10 height 17
click at [392, 308] on icon at bounding box center [392, 370] width 7 height 7
click at [391, 308] on icon at bounding box center [392, 370] width 7 height 7
click at [427, 308] on div at bounding box center [429, 370] width 10 height 10
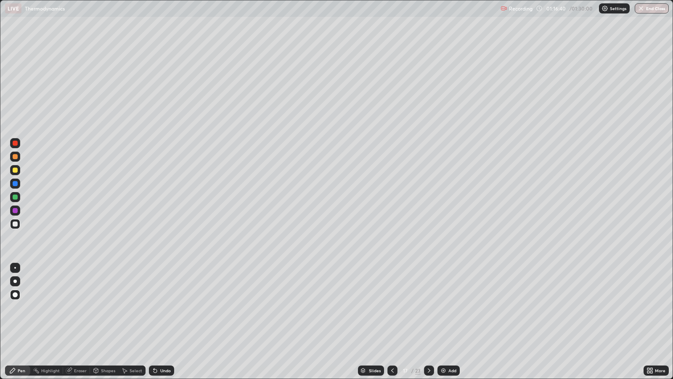
click at [428, 308] on icon at bounding box center [429, 370] width 7 height 7
click at [427, 308] on icon at bounding box center [429, 370] width 7 height 7
click at [428, 308] on icon at bounding box center [429, 370] width 7 height 7
click at [429, 308] on icon at bounding box center [429, 370] width 7 height 7
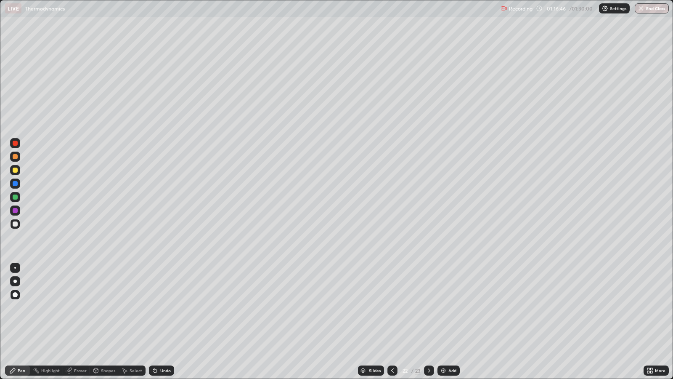
click at [427, 308] on icon at bounding box center [429, 370] width 7 height 7
click at [454, 308] on div "Add" at bounding box center [452, 370] width 8 height 4
click at [19, 308] on div "Pen" at bounding box center [22, 370] width 8 height 4
click at [109, 308] on div "Shapes" at bounding box center [108, 370] width 14 height 4
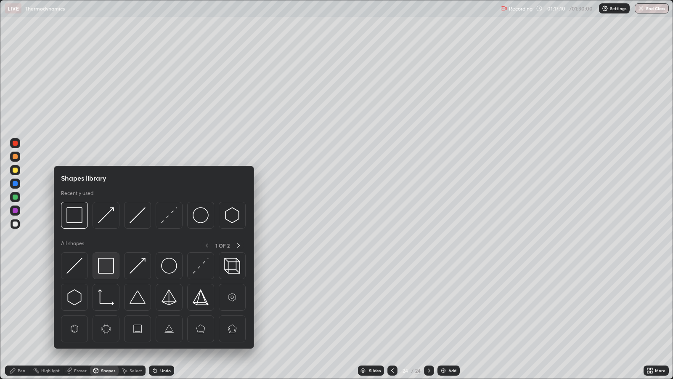
click at [107, 267] on img at bounding box center [106, 265] width 16 height 16
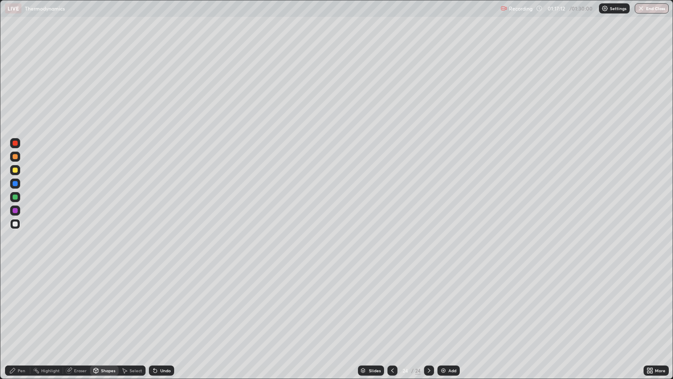
click at [19, 308] on div "Pen" at bounding box center [22, 370] width 8 height 4
click at [25, 308] on div "Pen" at bounding box center [17, 370] width 25 height 10
click at [16, 170] on div at bounding box center [15, 169] width 5 height 5
click at [109, 308] on div "Shapes" at bounding box center [108, 370] width 14 height 4
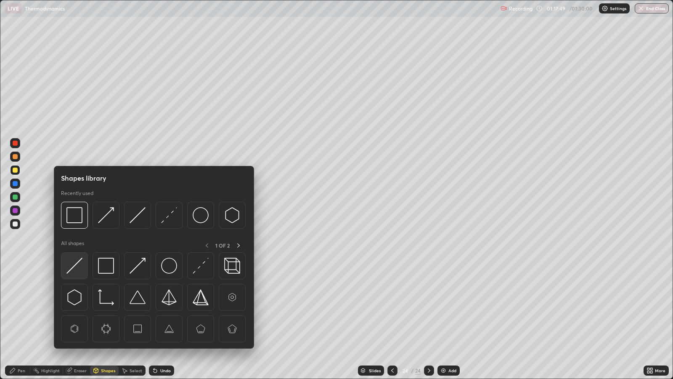
click at [80, 266] on img at bounding box center [74, 265] width 16 height 16
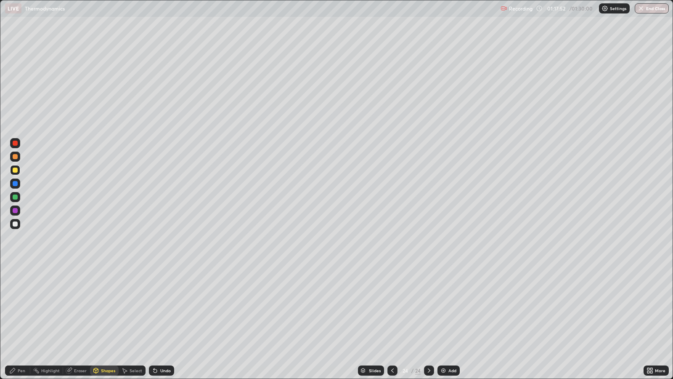
click at [21, 308] on div "Pen" at bounding box center [22, 370] width 8 height 4
click at [453, 308] on div "Add" at bounding box center [452, 370] width 8 height 4
click at [15, 156] on div at bounding box center [15, 156] width 5 height 5
click at [108, 308] on div "Shapes" at bounding box center [108, 370] width 14 height 4
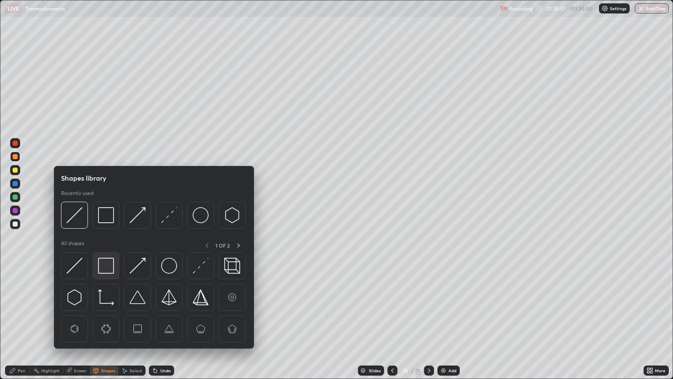
click at [106, 265] on img at bounding box center [106, 265] width 16 height 16
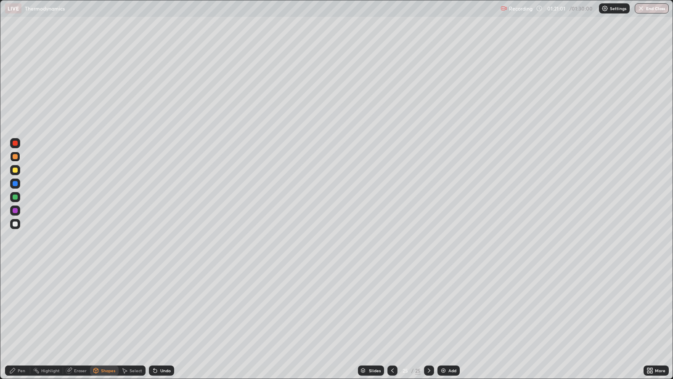
click at [28, 308] on div "Pen" at bounding box center [17, 370] width 25 height 10
click at [106, 308] on div "Shapes" at bounding box center [104, 370] width 29 height 10
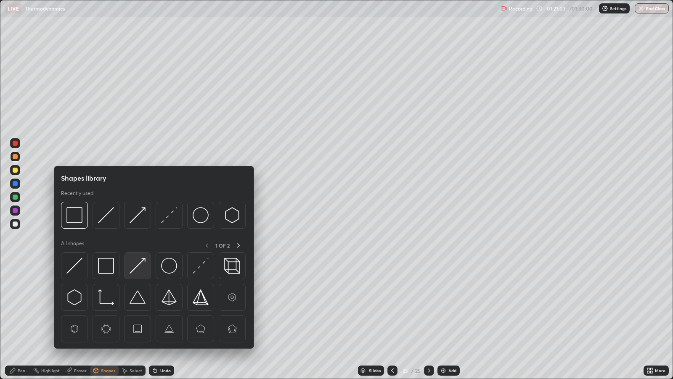
click at [140, 263] on img at bounding box center [138, 265] width 16 height 16
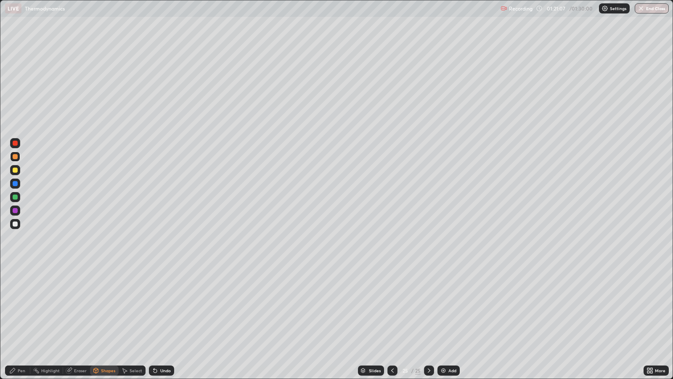
click at [24, 308] on div "Pen" at bounding box center [22, 370] width 8 height 4
click at [15, 170] on div at bounding box center [15, 169] width 5 height 5
click at [389, 308] on div at bounding box center [392, 370] width 10 height 17
click at [390, 308] on icon at bounding box center [392, 370] width 7 height 7
click at [430, 308] on icon at bounding box center [429, 370] width 7 height 7
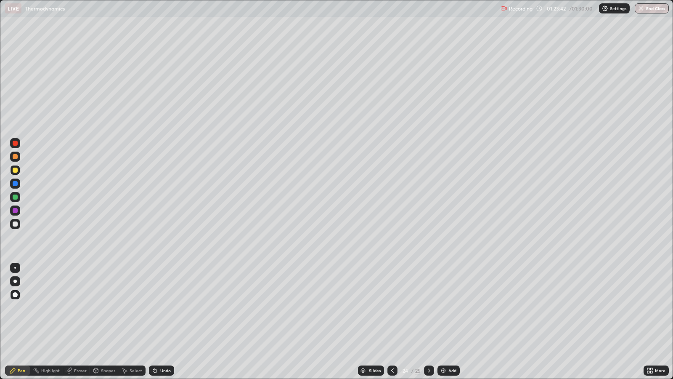
click at [427, 308] on div at bounding box center [429, 370] width 10 height 10
click at [452, 308] on div "Add" at bounding box center [452, 370] width 8 height 4
click at [391, 308] on icon at bounding box center [392, 370] width 7 height 7
click at [428, 308] on icon at bounding box center [429, 370] width 7 height 7
click at [84, 308] on div "Eraser" at bounding box center [76, 370] width 27 height 10
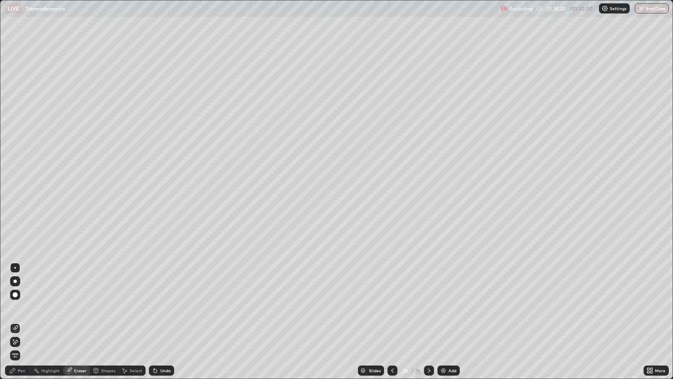
click at [13, 308] on icon at bounding box center [12, 370] width 5 height 5
click at [109, 308] on div "Shapes" at bounding box center [108, 370] width 14 height 4
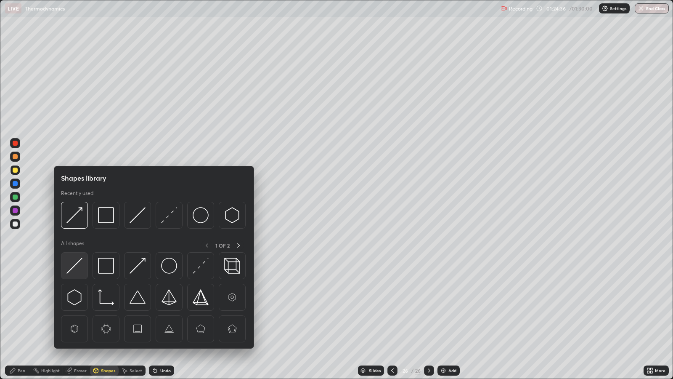
click at [76, 266] on img at bounding box center [74, 265] width 16 height 16
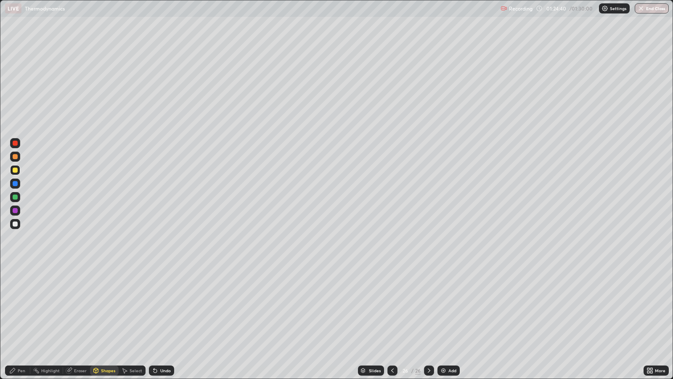
click at [13, 308] on icon at bounding box center [12, 370] width 5 height 5
click at [392, 308] on icon at bounding box center [392, 370] width 7 height 7
click at [429, 308] on icon at bounding box center [429, 370] width 3 height 4
click at [393, 308] on div at bounding box center [392, 370] width 10 height 17
click at [390, 308] on icon at bounding box center [392, 370] width 7 height 7
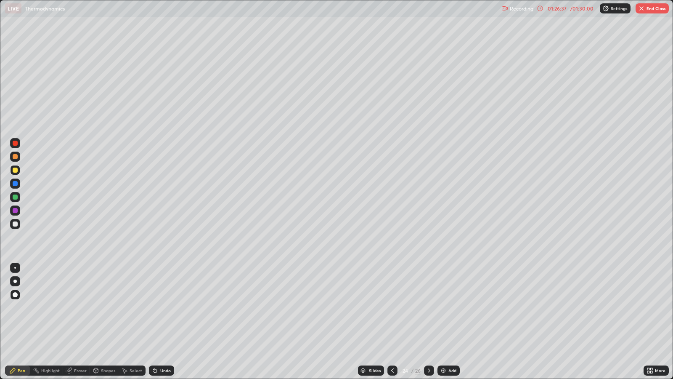
click at [391, 308] on icon at bounding box center [392, 370] width 7 height 7
click at [395, 308] on div at bounding box center [392, 370] width 10 height 10
click at [393, 308] on div at bounding box center [392, 370] width 10 height 10
click at [395, 308] on icon at bounding box center [392, 370] width 7 height 7
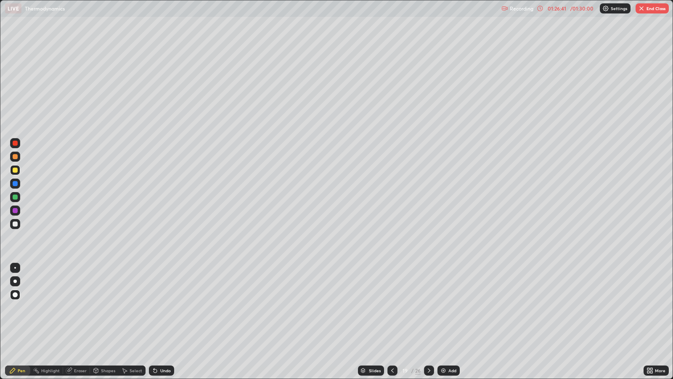
click at [393, 308] on div at bounding box center [392, 370] width 10 height 10
click at [391, 308] on icon at bounding box center [392, 370] width 7 height 7
click at [394, 308] on icon at bounding box center [392, 370] width 7 height 7
click at [428, 308] on icon at bounding box center [429, 370] width 7 height 7
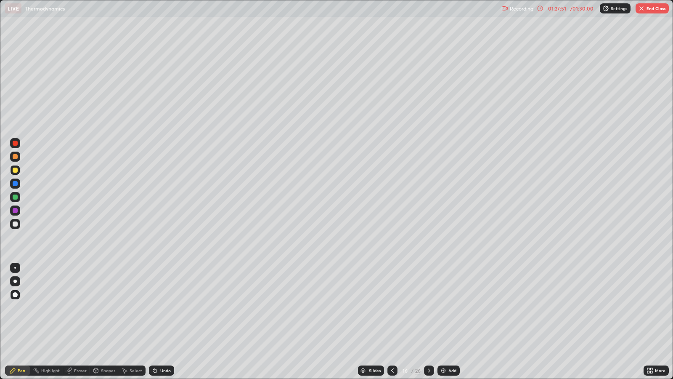
click at [428, 308] on icon at bounding box center [429, 370] width 7 height 7
click at [429, 308] on icon at bounding box center [429, 370] width 7 height 7
click at [432, 308] on div at bounding box center [429, 370] width 10 height 10
click at [428, 308] on icon at bounding box center [429, 370] width 7 height 7
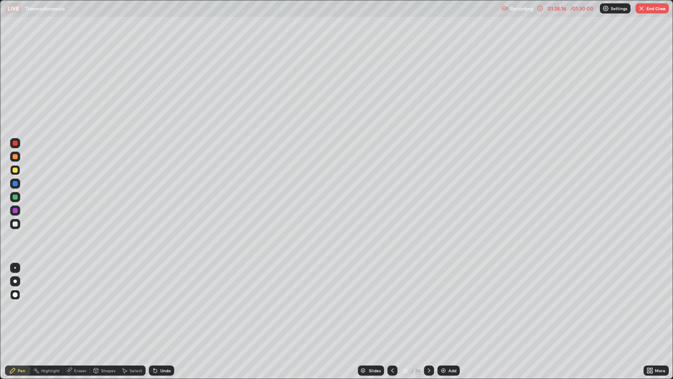
click at [431, 308] on icon at bounding box center [429, 370] width 7 height 7
click at [428, 308] on icon at bounding box center [429, 370] width 7 height 7
click at [430, 308] on div at bounding box center [429, 370] width 10 height 10
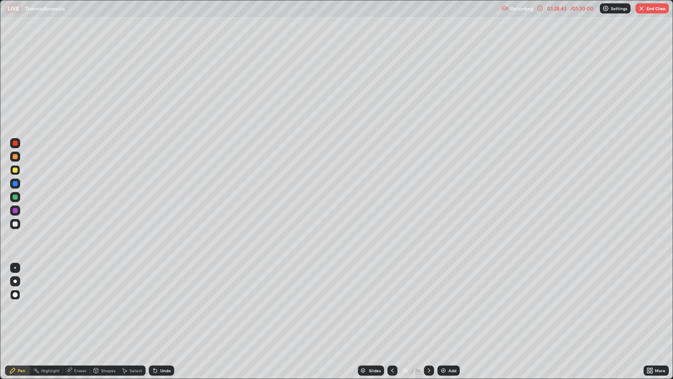
click at [654, 10] on button "End Class" at bounding box center [652, 8] width 33 height 10
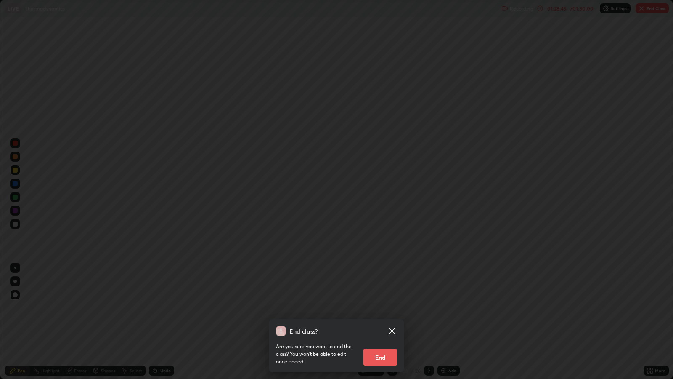
click at [383, 308] on button "End" at bounding box center [380, 356] width 34 height 17
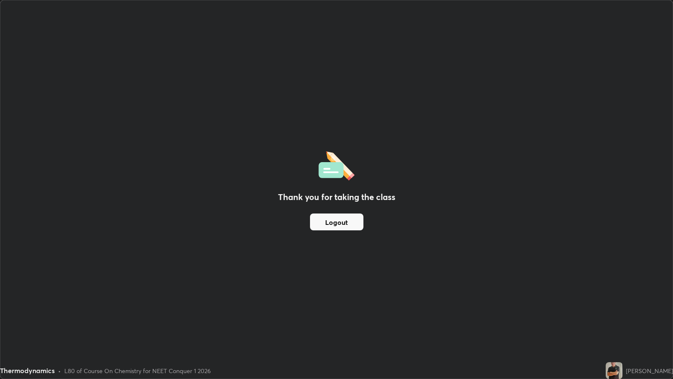
click at [339, 226] on button "Logout" at bounding box center [336, 221] width 53 height 17
